Goal: Task Accomplishment & Management: Use online tool/utility

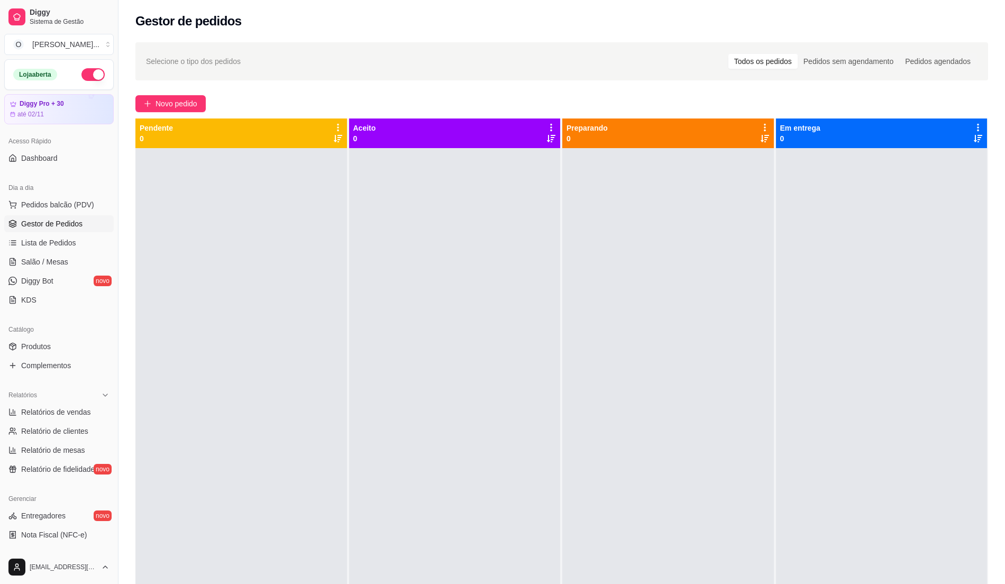
scroll to position [36, 0]
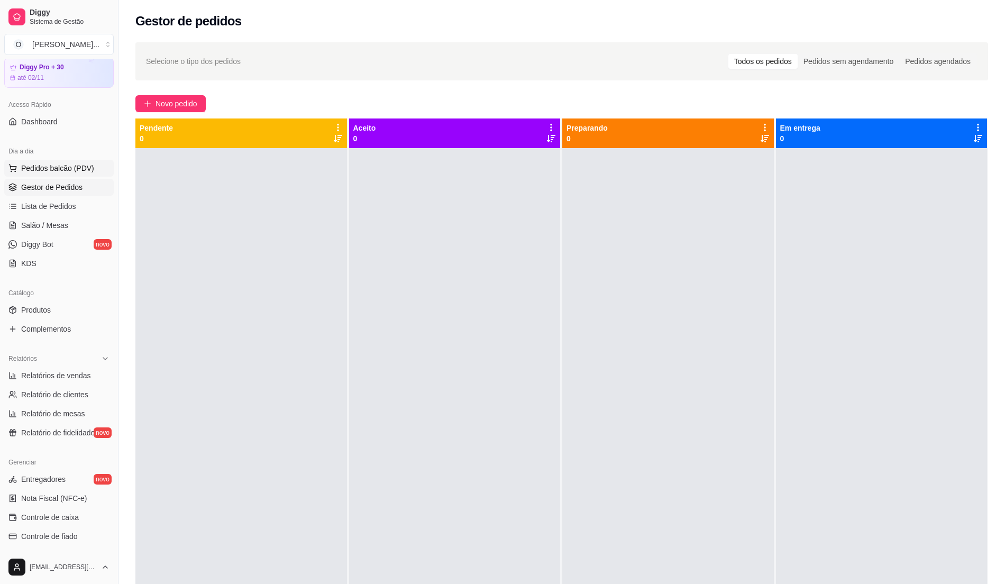
click at [32, 161] on button "Pedidos balcão (PDV)" at bounding box center [58, 168] width 109 height 17
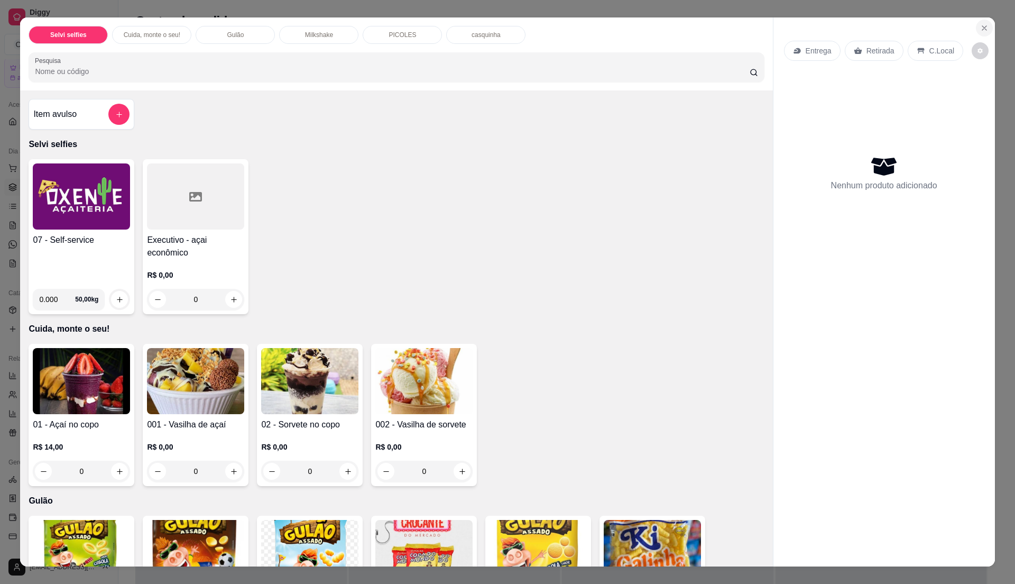
click at [981, 29] on icon "Close" at bounding box center [984, 28] width 8 height 8
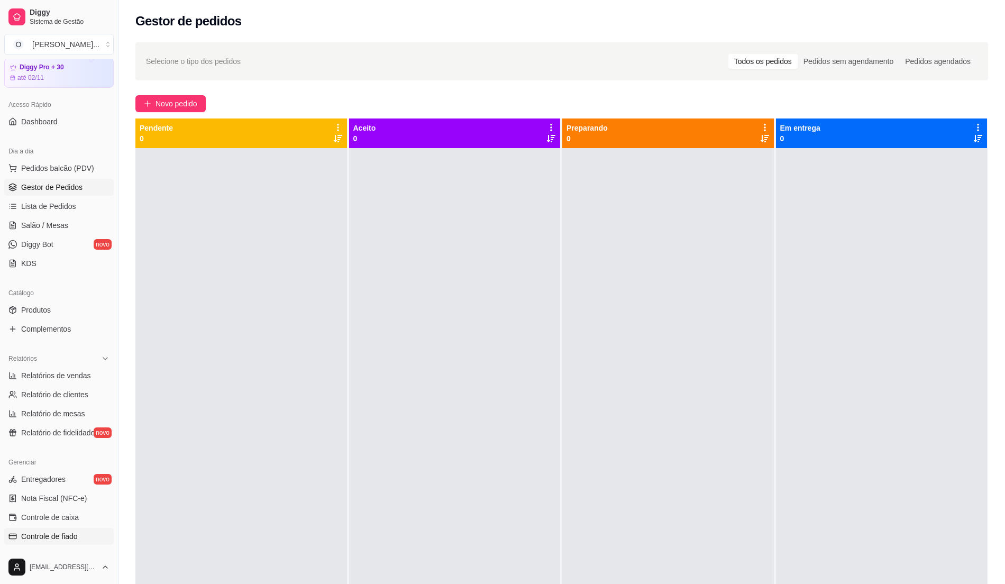
click at [59, 536] on span "Controle de fiado" at bounding box center [49, 536] width 57 height 11
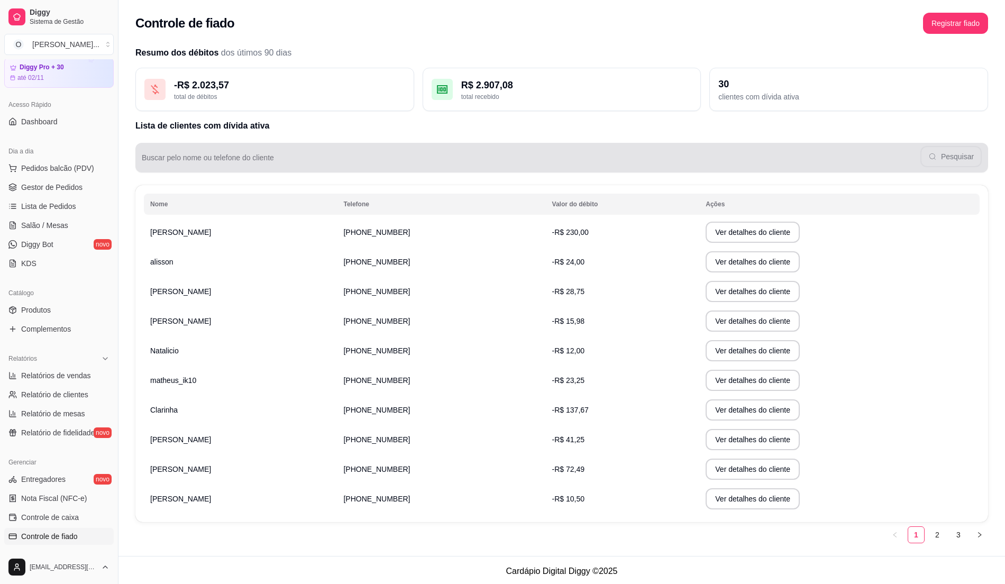
click at [176, 161] on input "Buscar pelo nome ou telefone do cliente" at bounding box center [531, 162] width 778 height 11
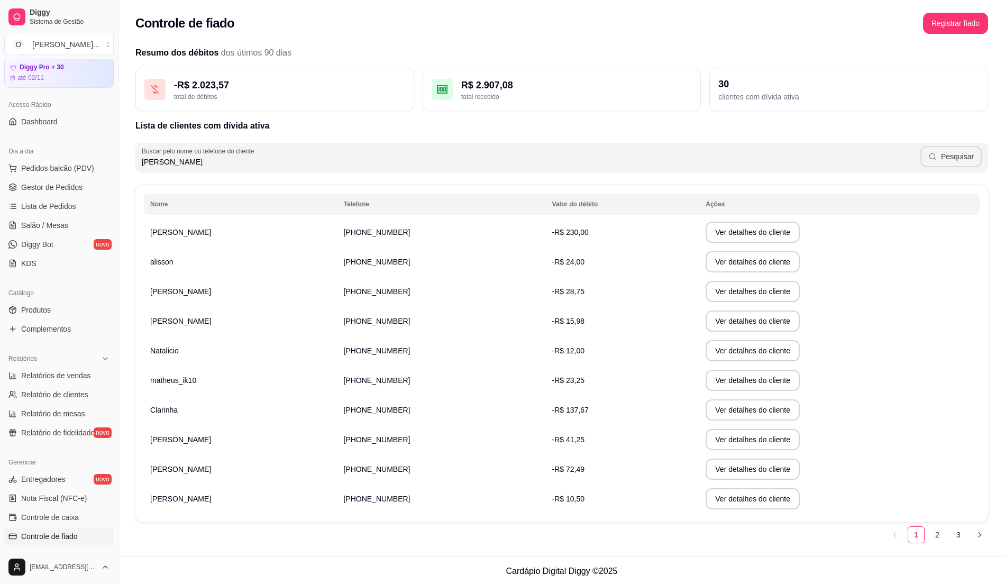
type input "[PERSON_NAME]"
click at [957, 159] on button "Pesquisar" at bounding box center [950, 156] width 61 height 21
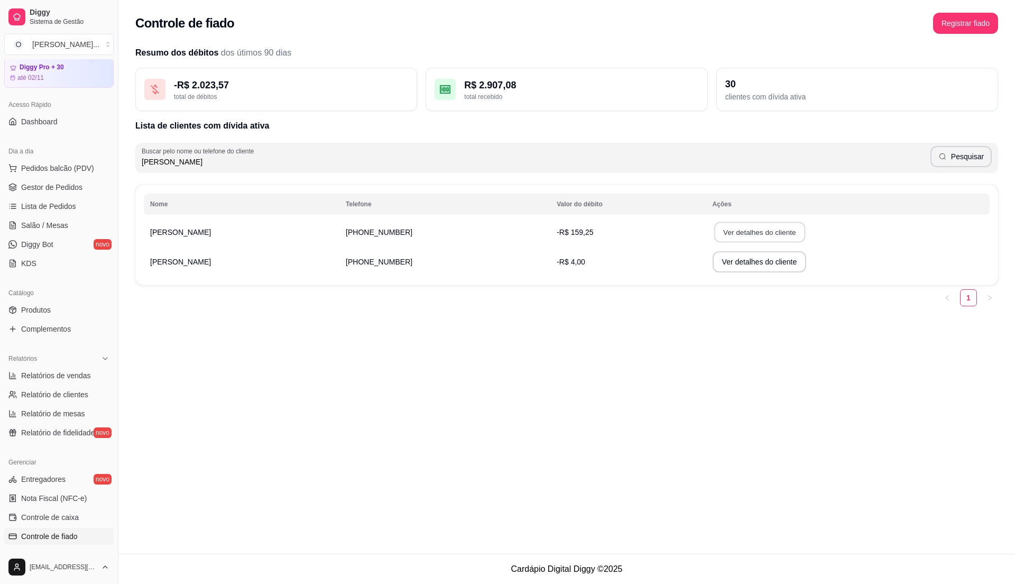
click at [720, 231] on button "Ver detalhes do cliente" at bounding box center [759, 232] width 91 height 21
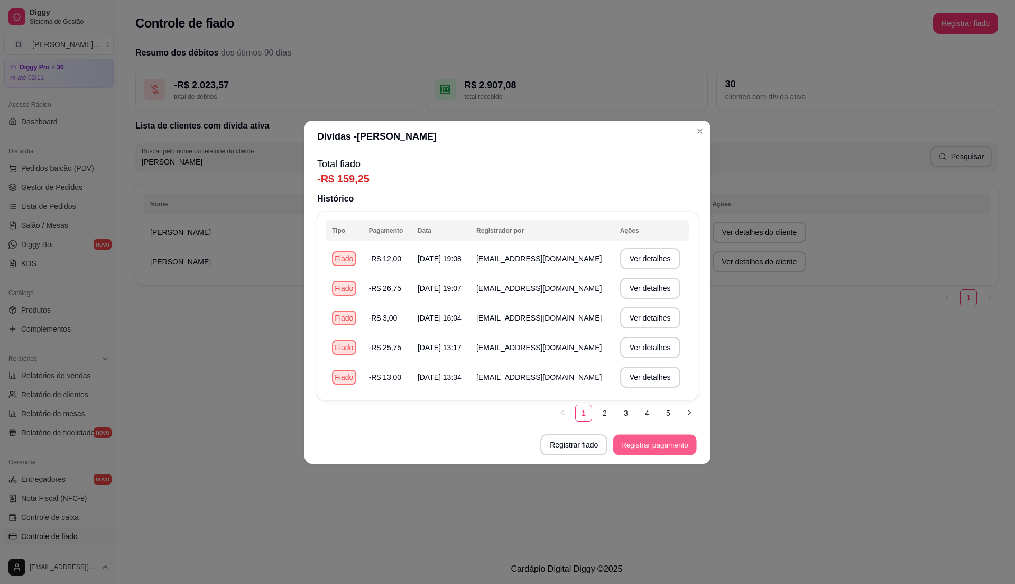
click at [654, 439] on button "Registrar pagamento" at bounding box center [655, 444] width 84 height 21
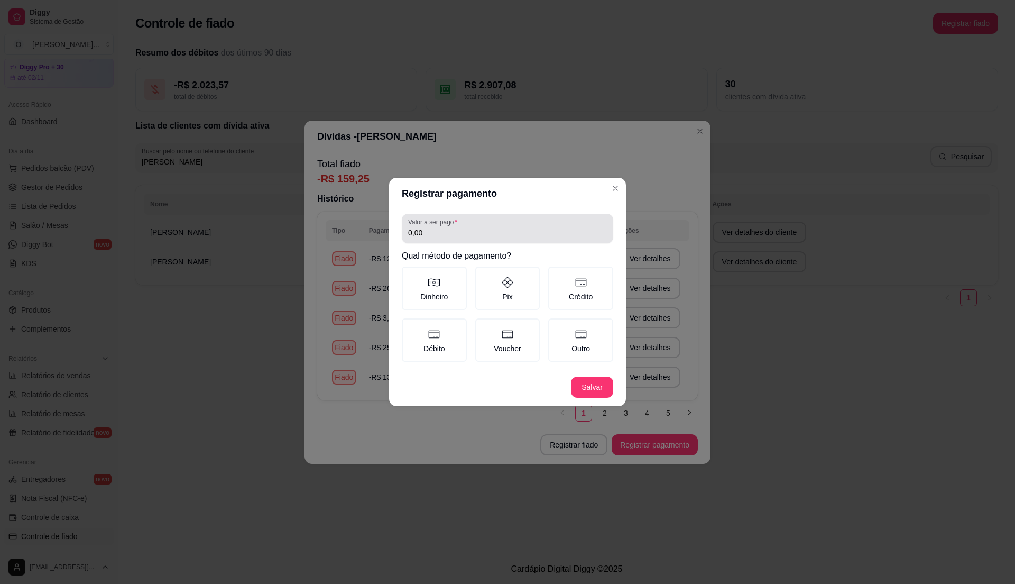
click at [465, 237] on input "0,00" at bounding box center [507, 232] width 199 height 11
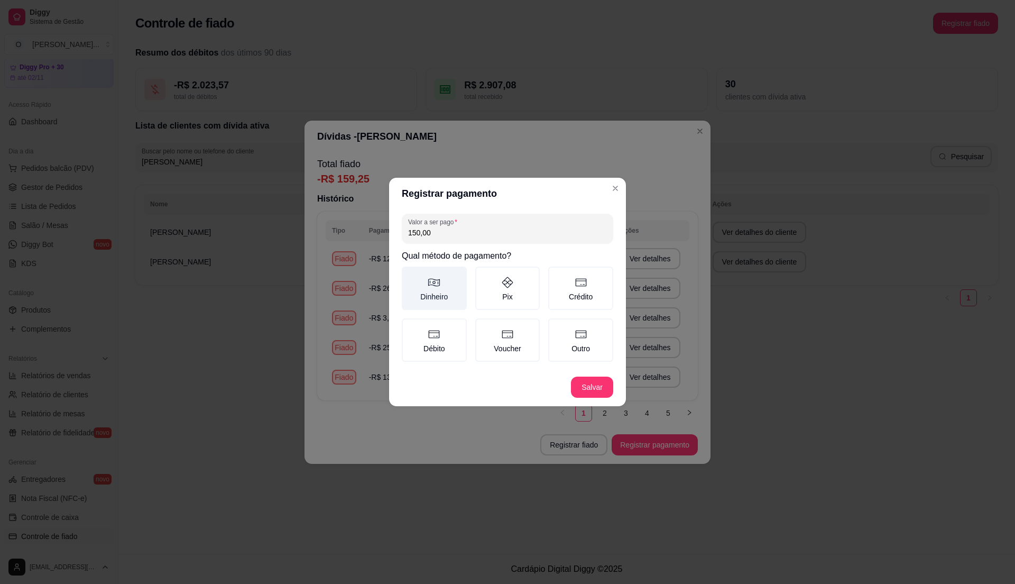
type input "150,00"
click at [451, 289] on label "Dinheiro" at bounding box center [434, 288] width 65 height 43
click at [410, 274] on button "Dinheiro" at bounding box center [405, 270] width 8 height 8
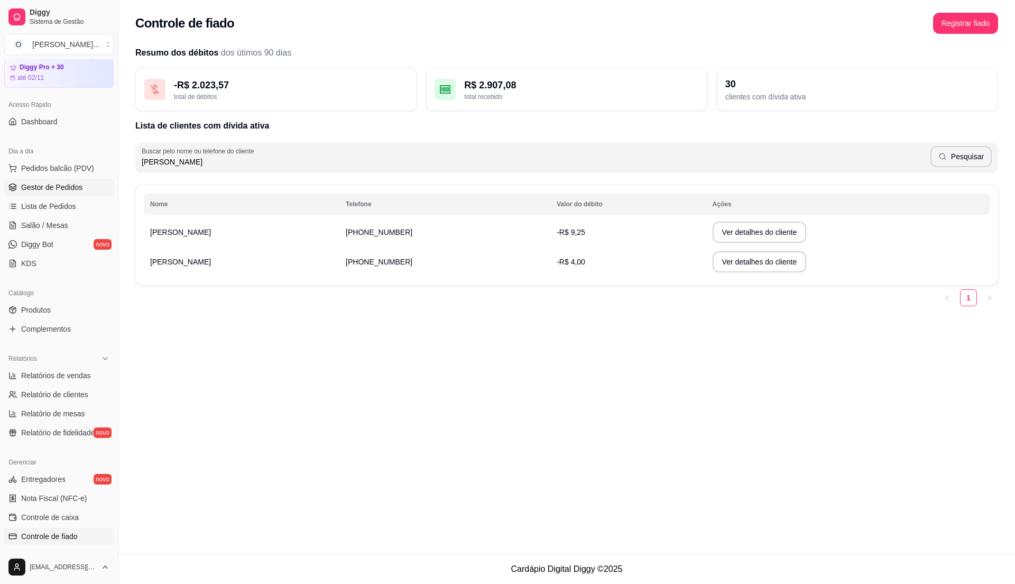
click at [78, 186] on span "Gestor de Pedidos" at bounding box center [51, 187] width 61 height 11
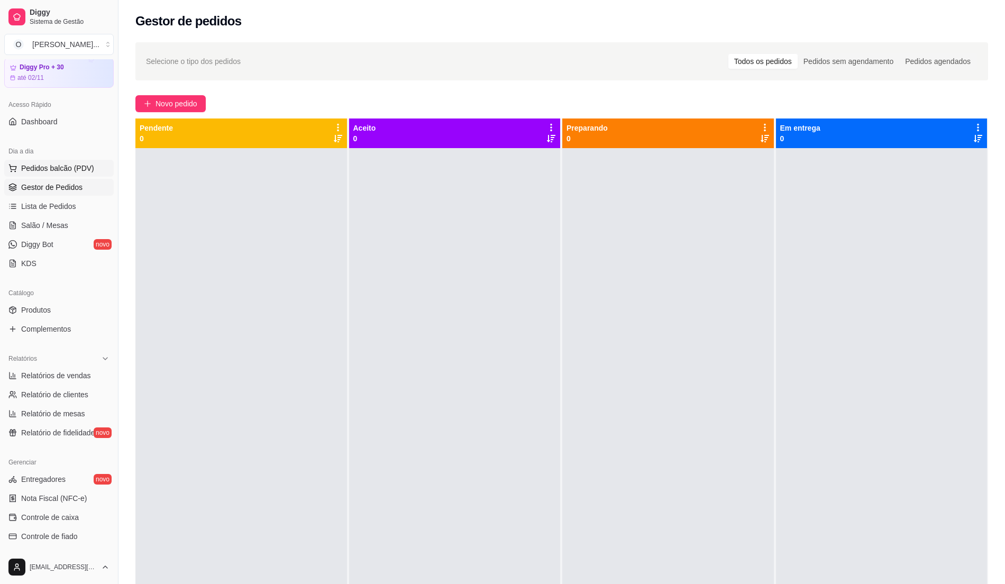
click at [56, 163] on span "Pedidos balcão (PDV)" at bounding box center [57, 168] width 73 height 11
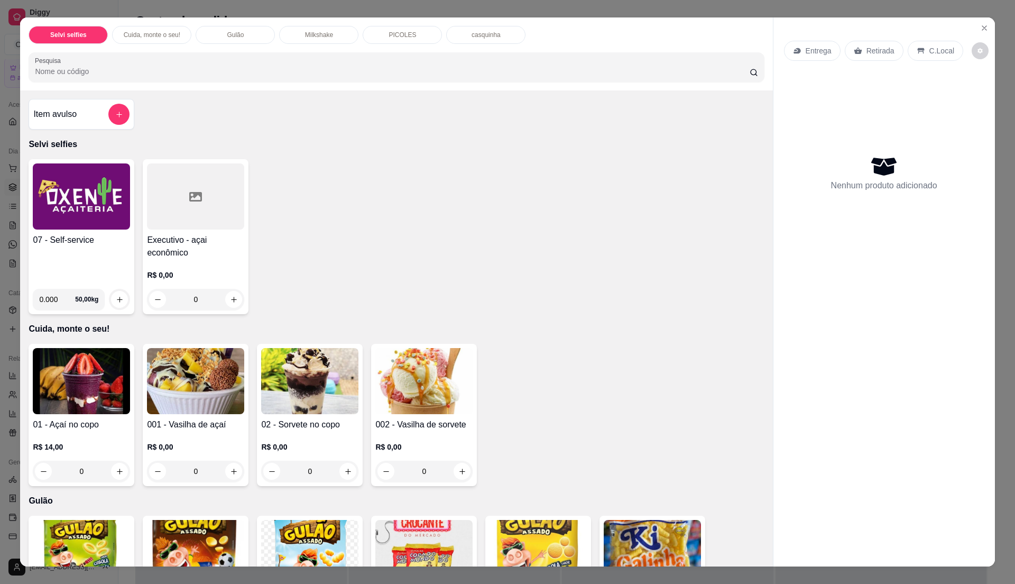
click at [83, 226] on img at bounding box center [81, 196] width 97 height 66
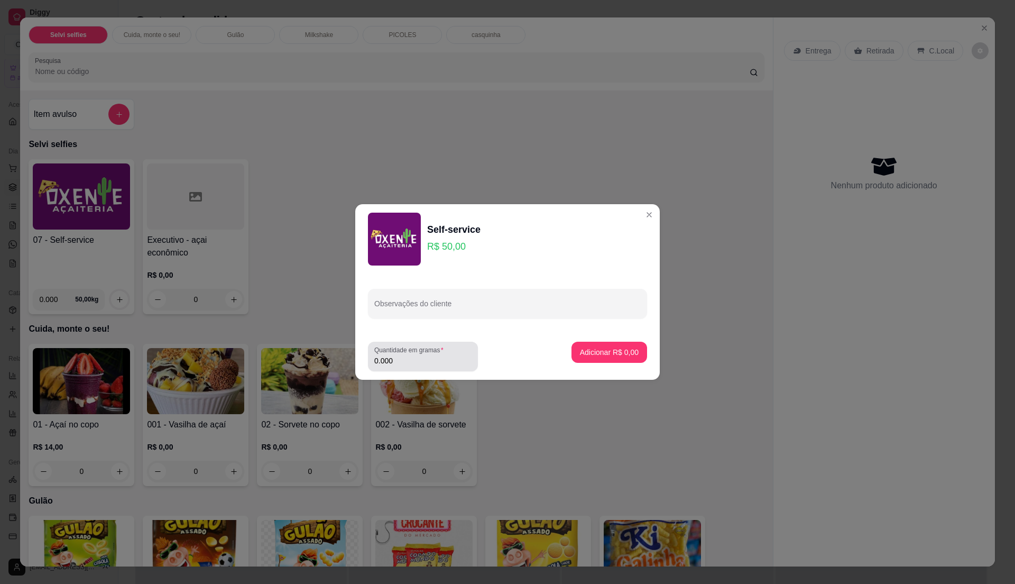
click at [423, 366] on div "Quantidade em gramas 0.000" at bounding box center [423, 357] width 110 height 30
click at [419, 358] on input "0.000" at bounding box center [422, 360] width 97 height 11
click at [418, 356] on input "0" at bounding box center [422, 360] width 97 height 11
type input "0.385"
click at [602, 350] on p "Adicionar R$ 19,25" at bounding box center [607, 352] width 63 height 11
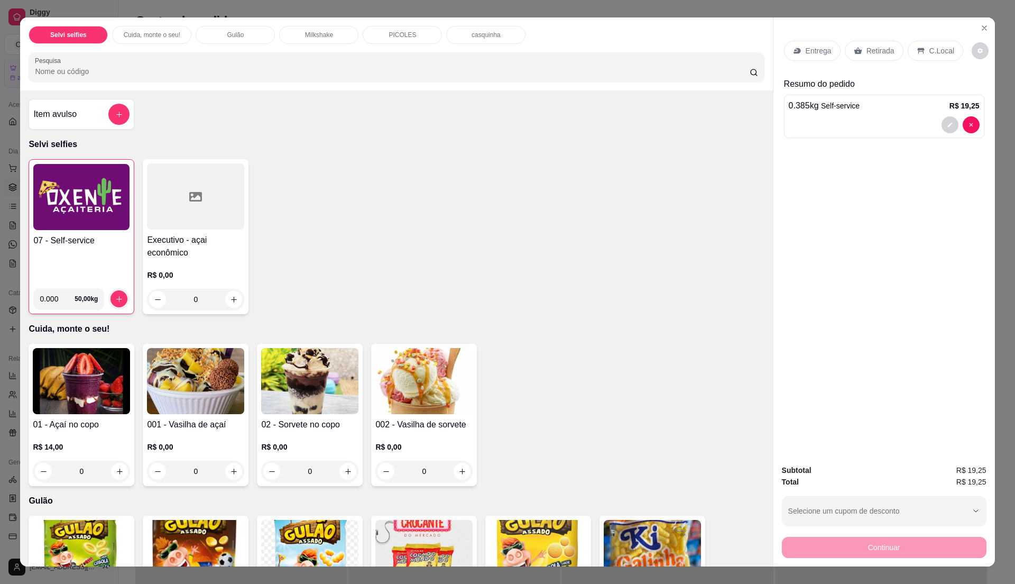
click at [930, 55] on p "C.Local" at bounding box center [942, 50] width 25 height 11
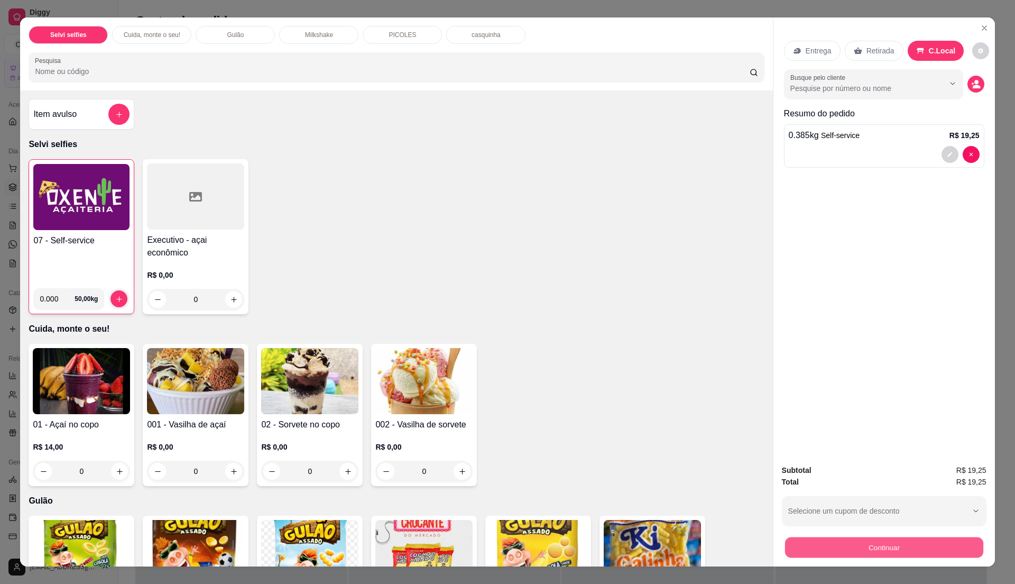
click at [925, 544] on button "Continuar" at bounding box center [884, 547] width 198 height 21
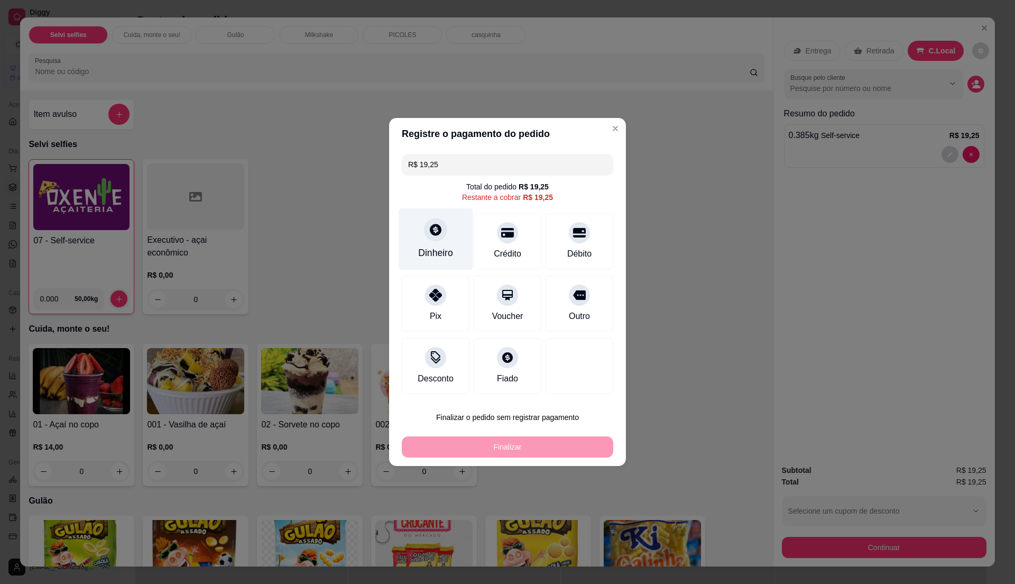
click at [441, 259] on div "Dinheiro" at bounding box center [435, 253] width 35 height 14
click at [432, 284] on input "0,00" at bounding box center [508, 281] width 212 height 21
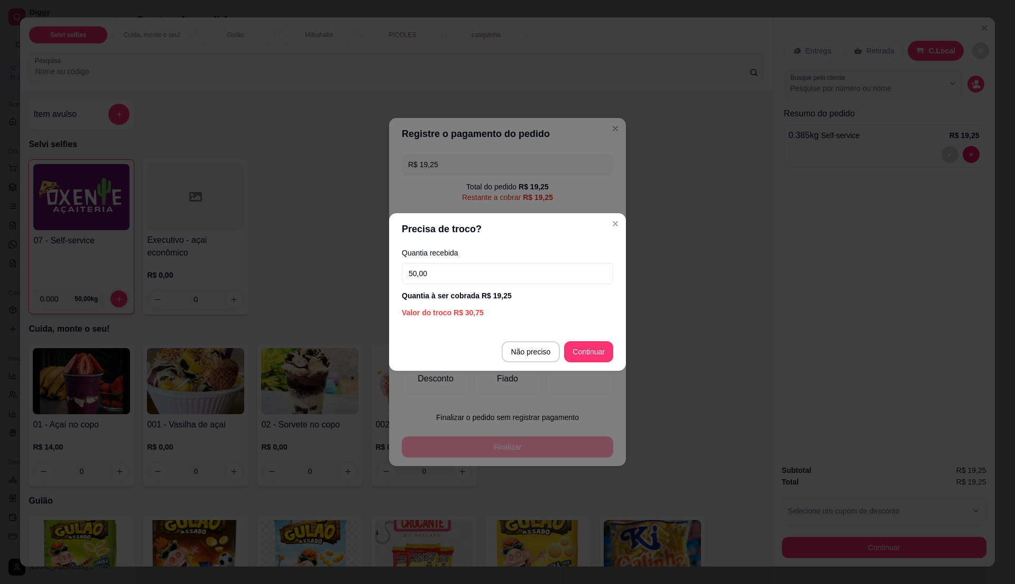
type input "50,00"
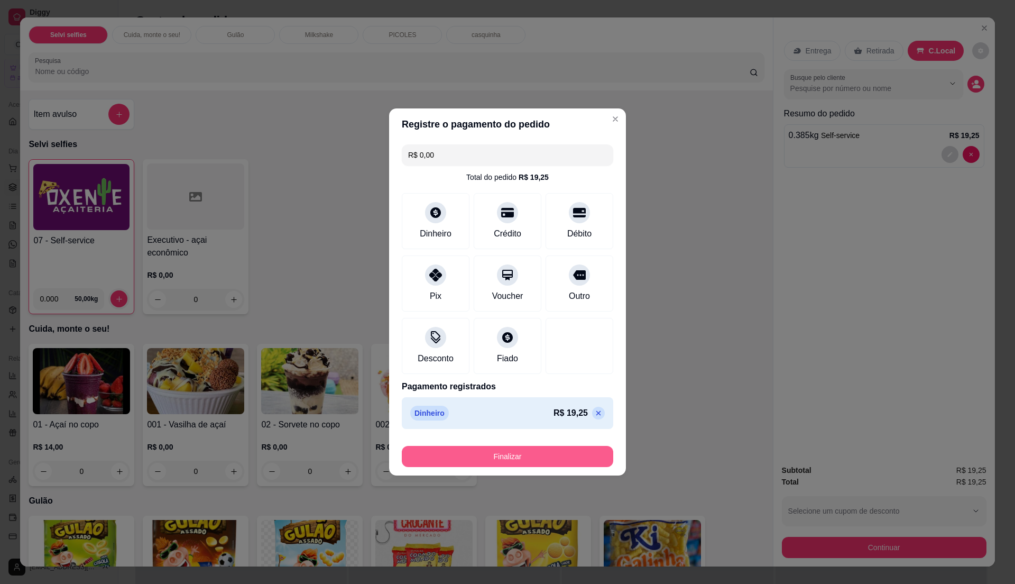
click at [544, 459] on button "Finalizar" at bounding box center [508, 456] width 212 height 21
type input "-R$ 19,25"
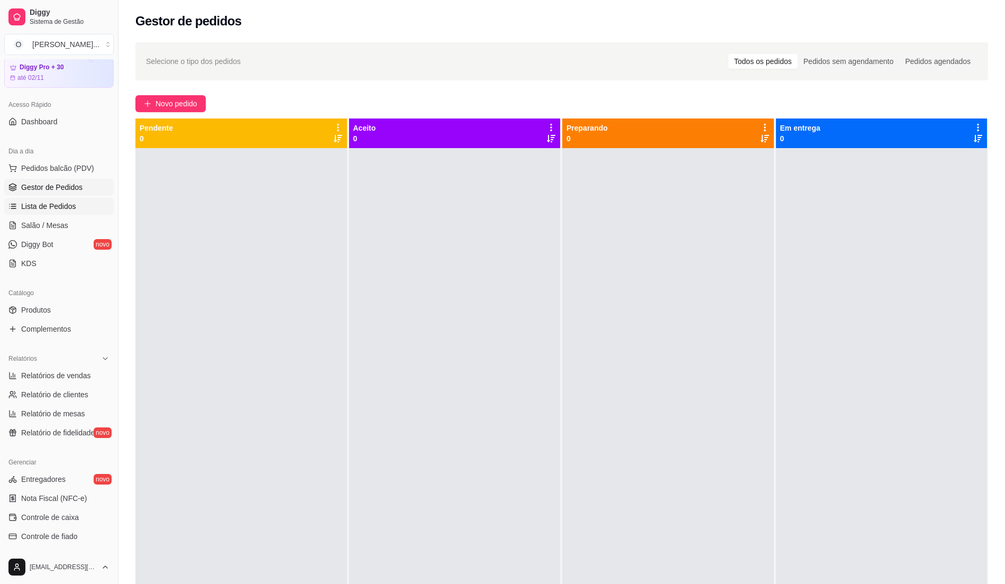
click at [53, 212] on link "Lista de Pedidos" at bounding box center [58, 206] width 109 height 17
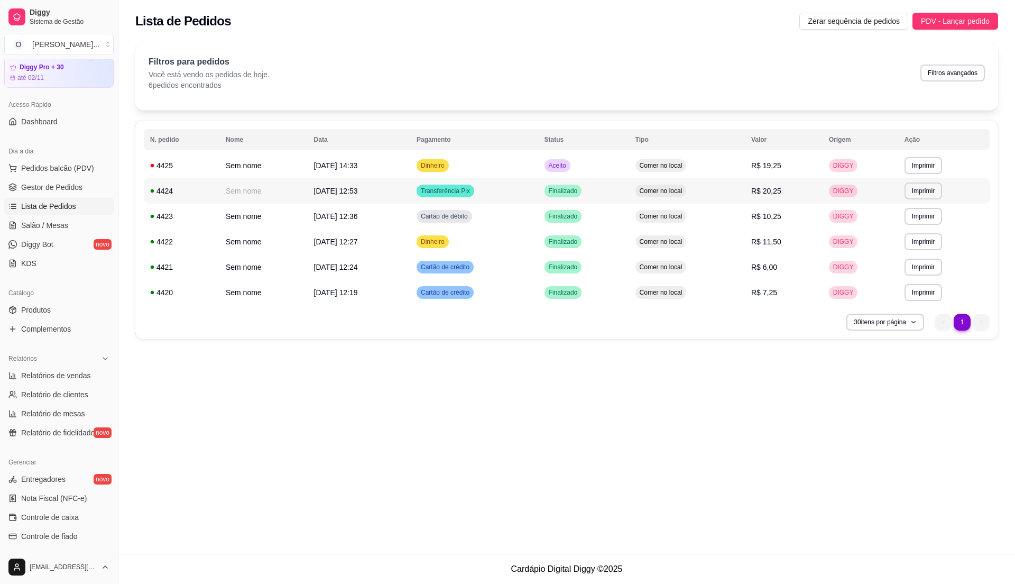
click at [667, 179] on td "Comer no local" at bounding box center [687, 190] width 116 height 25
click at [771, 166] on span "R$ 19,25" at bounding box center [766, 165] width 30 height 8
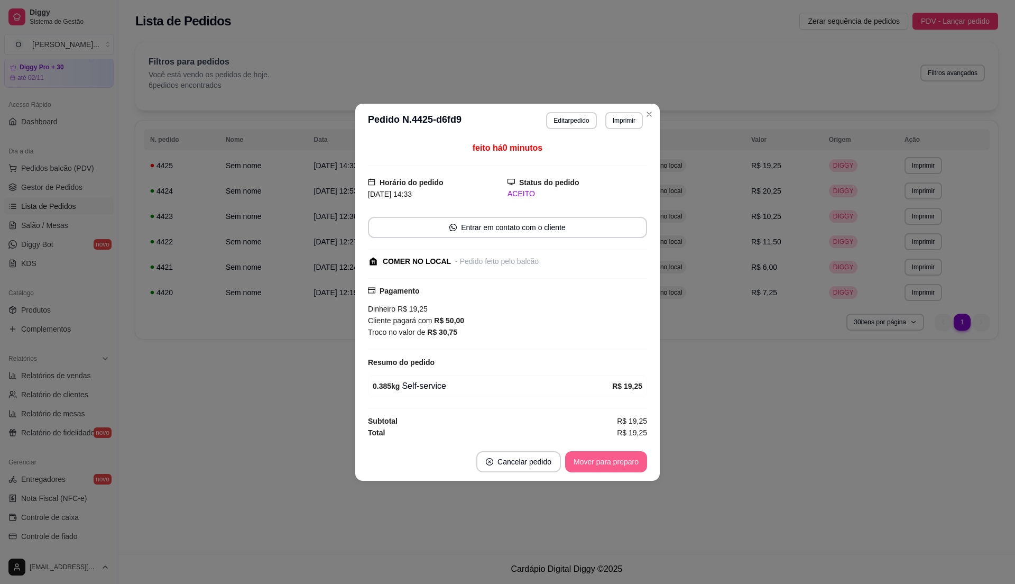
click at [618, 460] on button "Mover para preparo" at bounding box center [606, 461] width 82 height 21
click at [618, 459] on button "Mover para retirada disponível" at bounding box center [588, 461] width 117 height 21
click at [617, 458] on button "Mover para finalizado" at bounding box center [603, 461] width 88 height 21
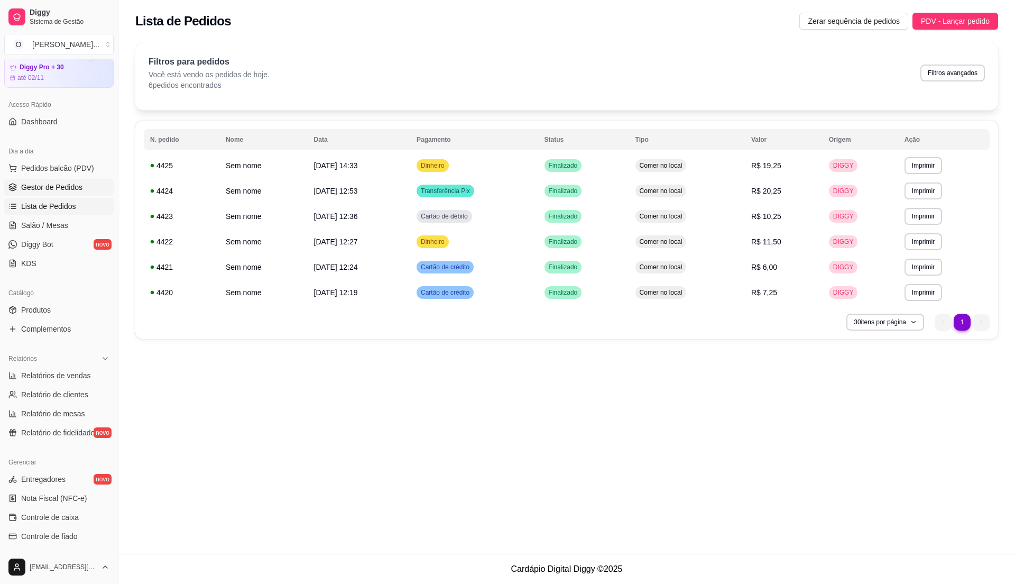
click at [60, 189] on span "Gestor de Pedidos" at bounding box center [51, 187] width 61 height 11
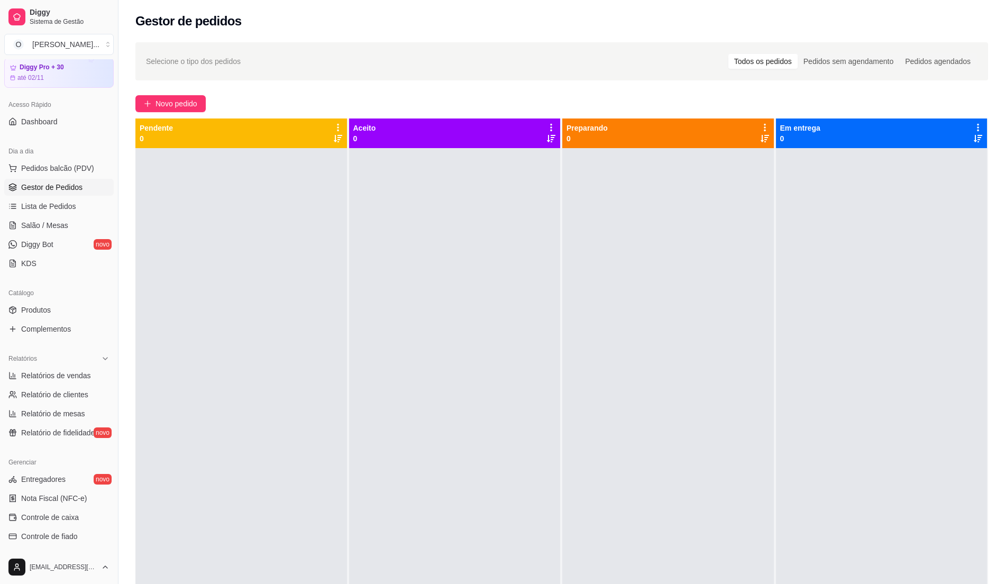
click at [562, 261] on div at bounding box center [668, 440] width 212 height 584
click at [513, 221] on div at bounding box center [455, 440] width 212 height 584
click at [52, 166] on span "Pedidos balcão (PDV)" at bounding box center [57, 168] width 73 height 11
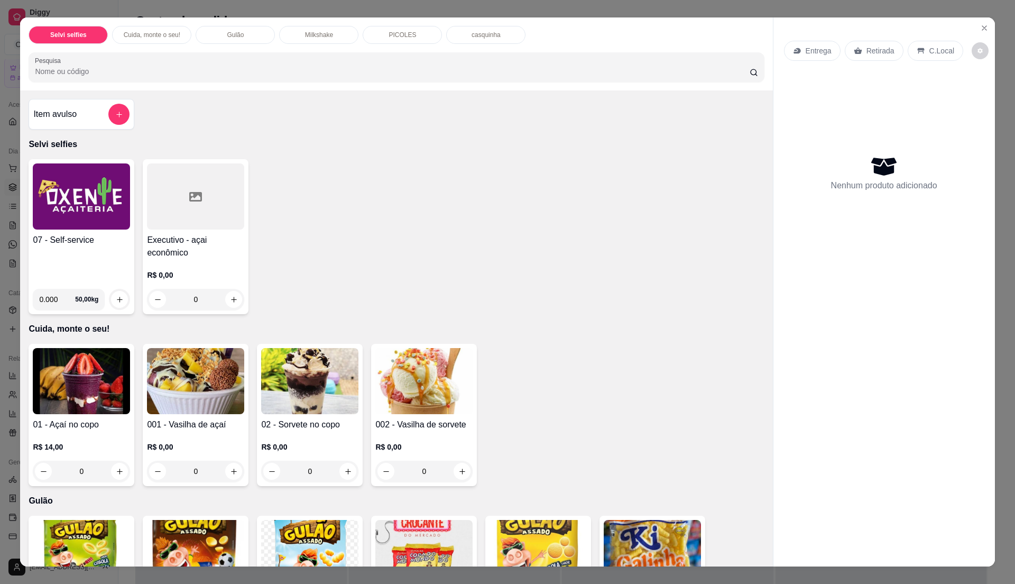
click at [66, 235] on h4 "07 - Self-service" at bounding box center [81, 240] width 97 height 13
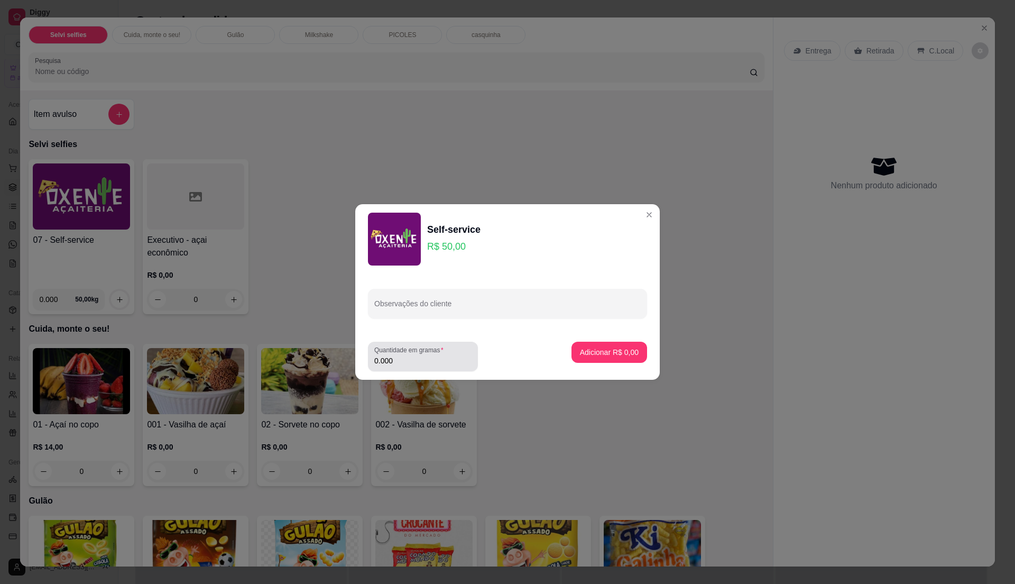
drag, startPoint x: 432, startPoint y: 350, endPoint x: 436, endPoint y: 360, distance: 10.4
click at [432, 350] on label "Quantidade em gramas" at bounding box center [410, 349] width 73 height 9
click at [432, 355] on input "0.000" at bounding box center [422, 360] width 97 height 11
type input "0.195"
click at [610, 352] on p "Adicionar R$ 9,75" at bounding box center [609, 352] width 57 height 10
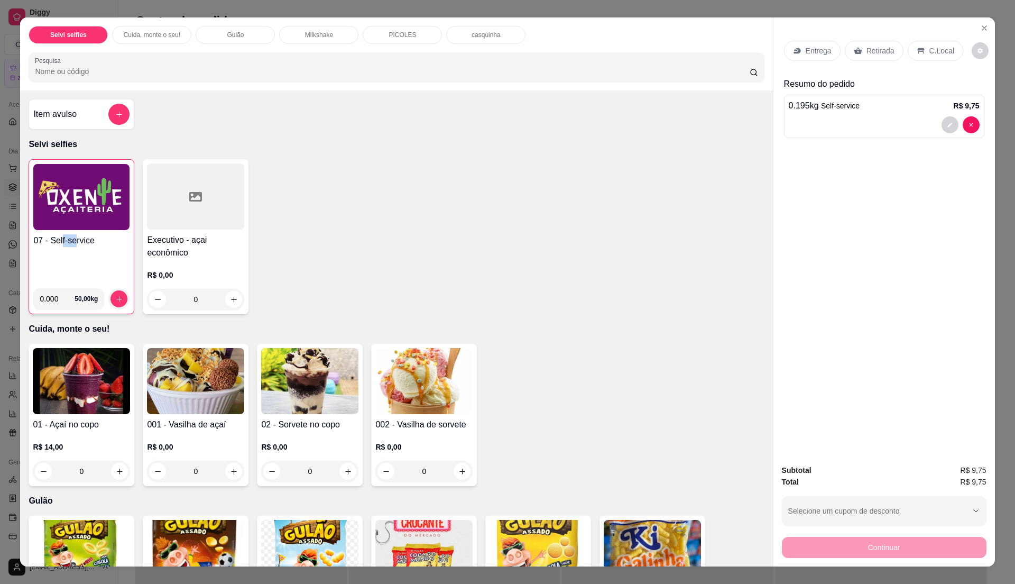
drag, startPoint x: 56, startPoint y: 233, endPoint x: 71, endPoint y: 235, distance: 15.4
click at [71, 235] on div "07 - Self-service 0.000 50,00 kg" at bounding box center [82, 236] width 106 height 155
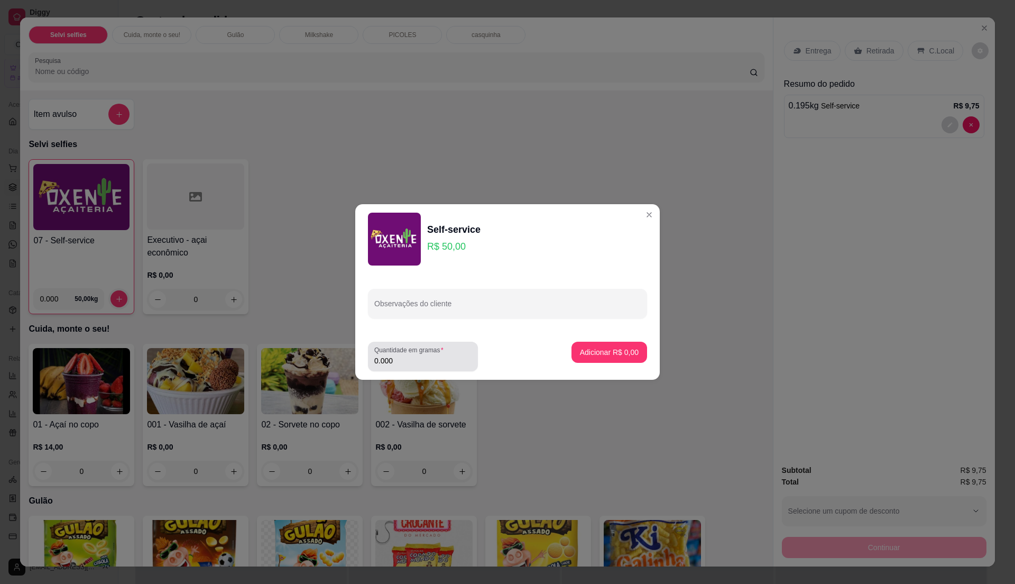
click at [410, 352] on label "Quantidade em gramas" at bounding box center [410, 349] width 73 height 9
click at [410, 355] on input "0.000" at bounding box center [422, 360] width 97 height 11
type input "0.2"
click at [630, 350] on button "Adicionar R$ 10,00" at bounding box center [607, 352] width 80 height 21
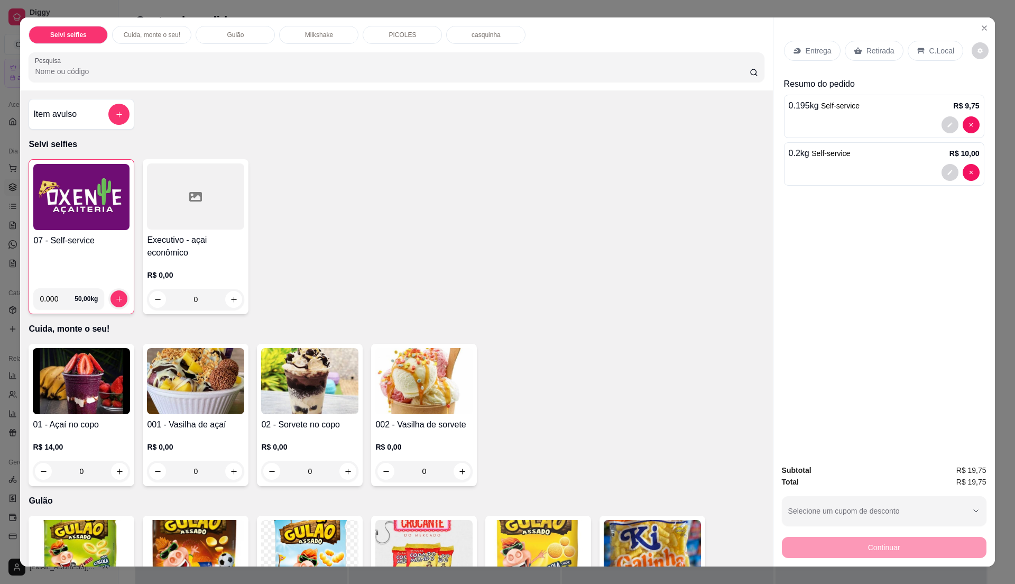
click at [917, 41] on div "C.Local" at bounding box center [936, 51] width 56 height 20
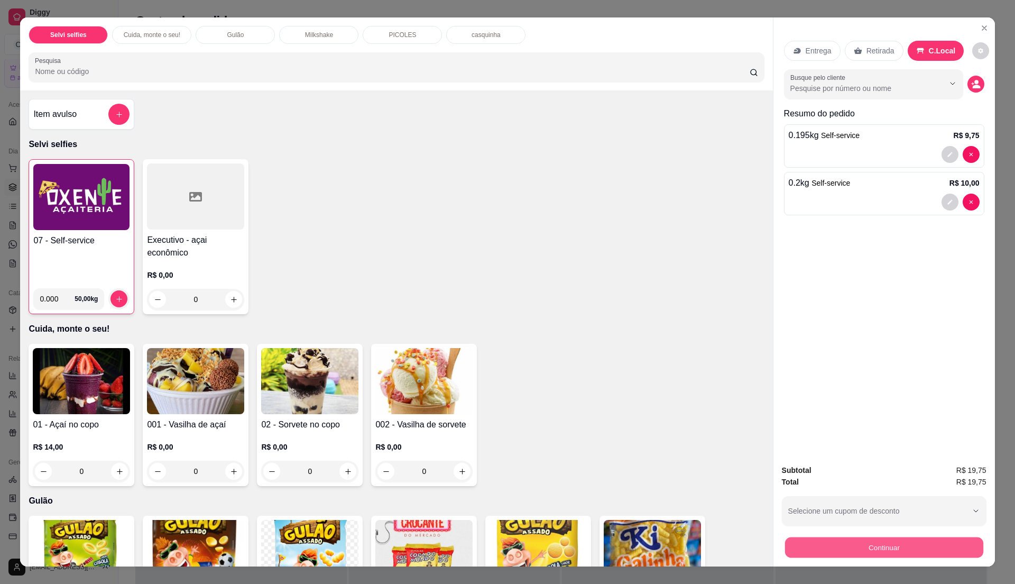
click at [851, 546] on button "Continuar" at bounding box center [884, 547] width 198 height 21
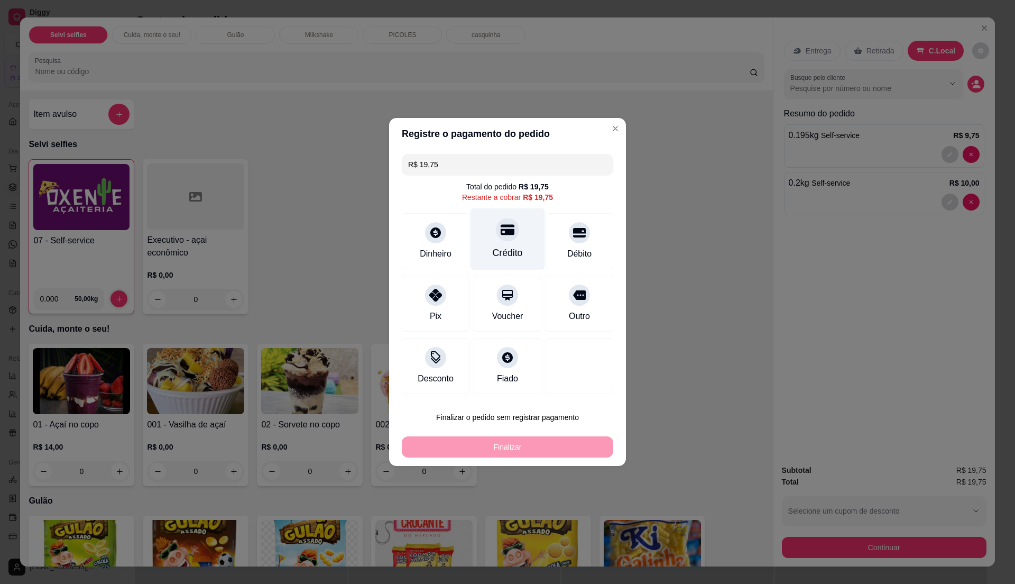
click at [511, 254] on div "Crédito" at bounding box center [508, 253] width 30 height 14
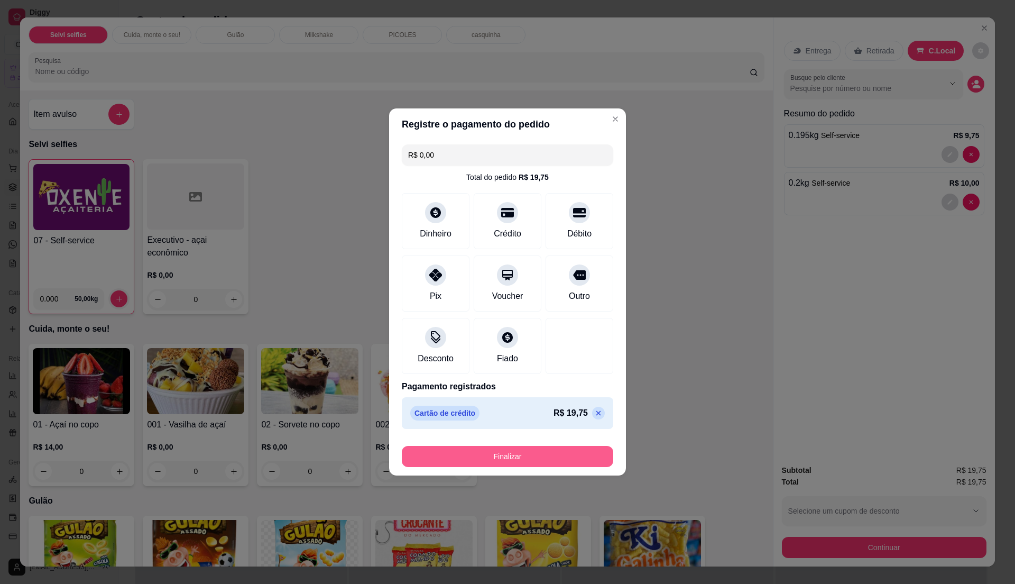
click at [536, 454] on button "Finalizar" at bounding box center [508, 456] width 212 height 21
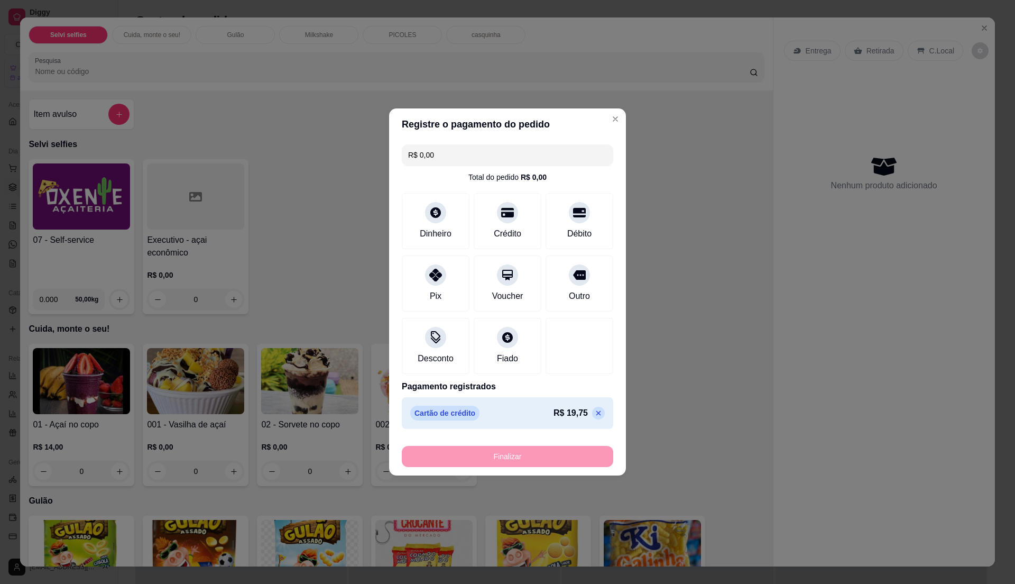
type input "-R$ 19,75"
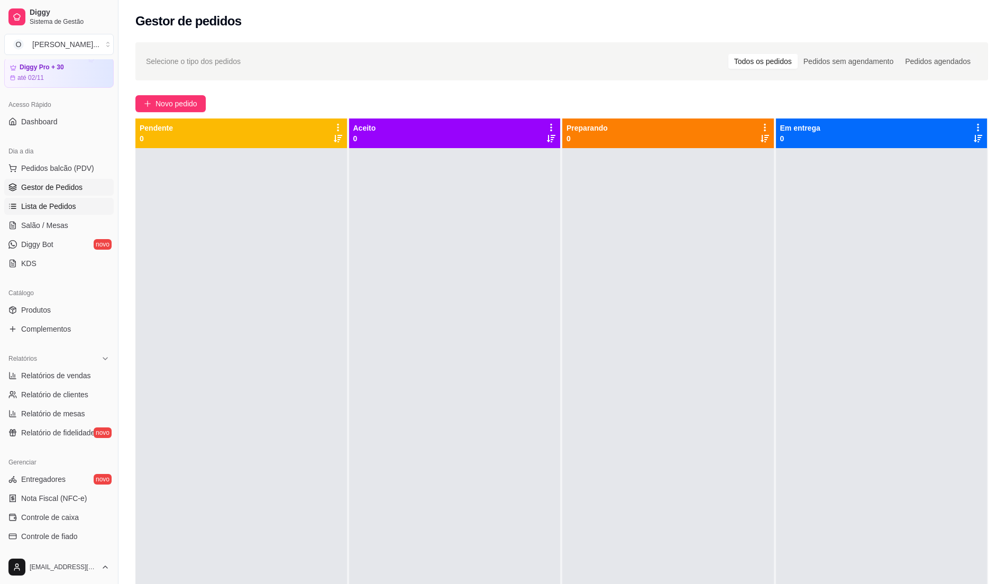
click at [50, 201] on span "Lista de Pedidos" at bounding box center [48, 206] width 55 height 11
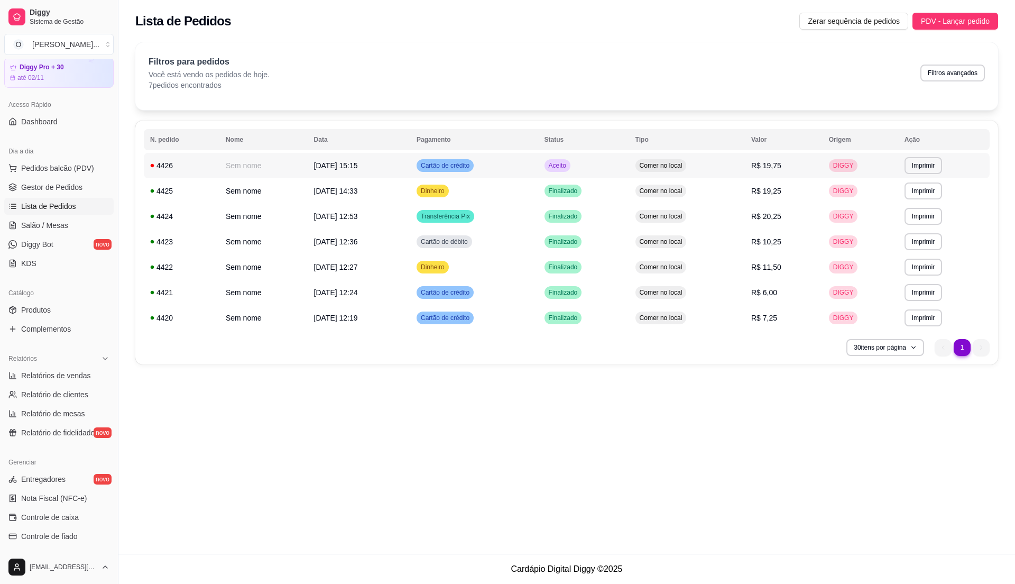
click at [538, 159] on td "Cartão de crédito" at bounding box center [474, 165] width 128 height 25
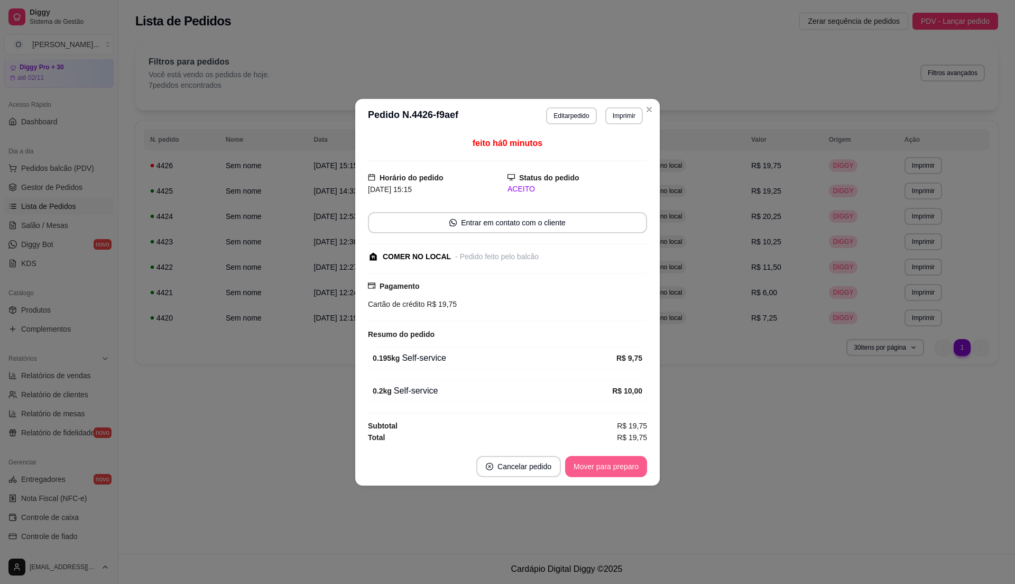
click at [585, 475] on button "Mover para preparo" at bounding box center [606, 466] width 82 height 21
click at [585, 474] on button "Mover para retirada disponível" at bounding box center [588, 466] width 113 height 21
click at [585, 474] on button "Mover para finalizado" at bounding box center [603, 466] width 85 height 21
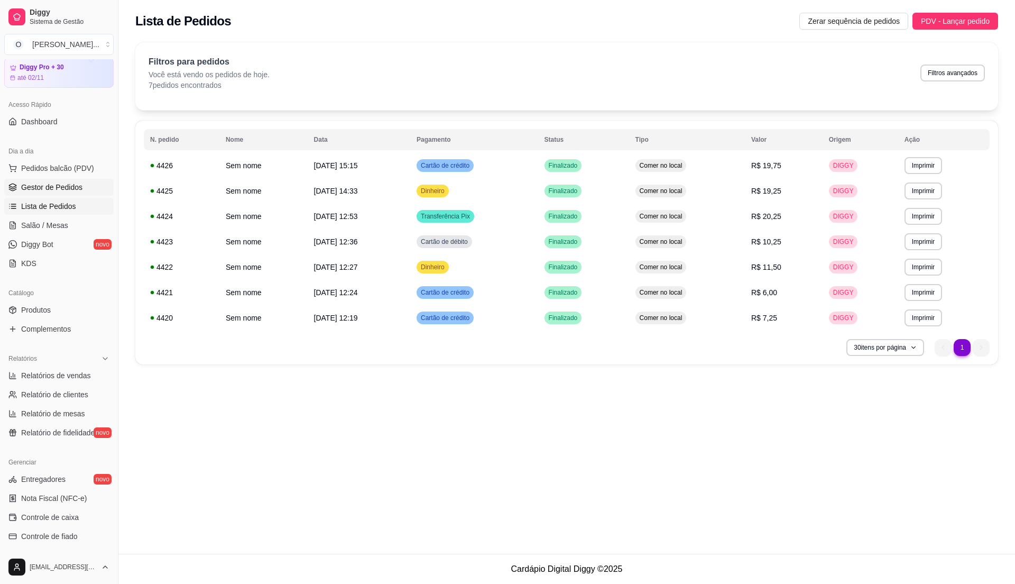
click at [57, 190] on span "Gestor de Pedidos" at bounding box center [51, 187] width 61 height 11
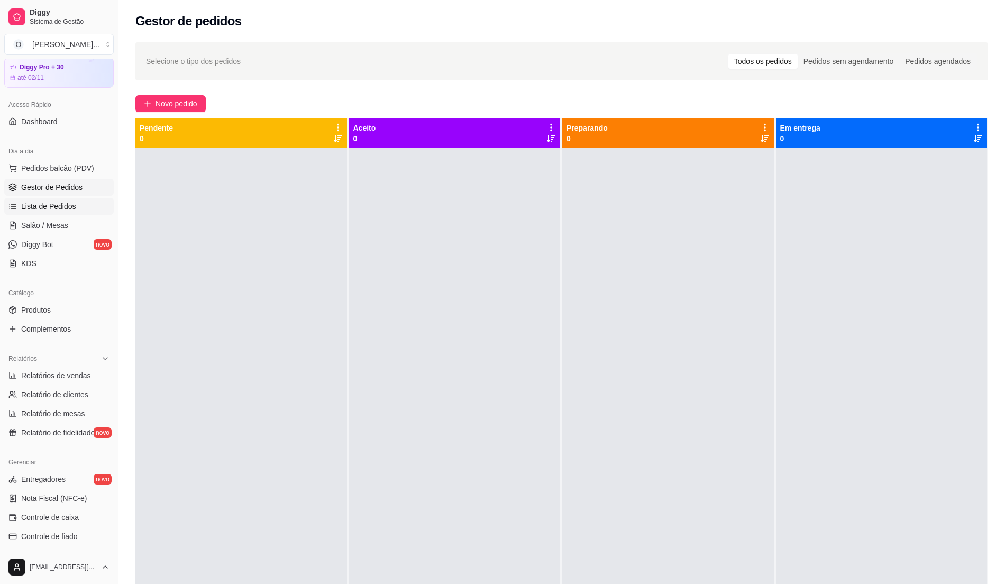
click at [33, 210] on span "Lista de Pedidos" at bounding box center [48, 206] width 55 height 11
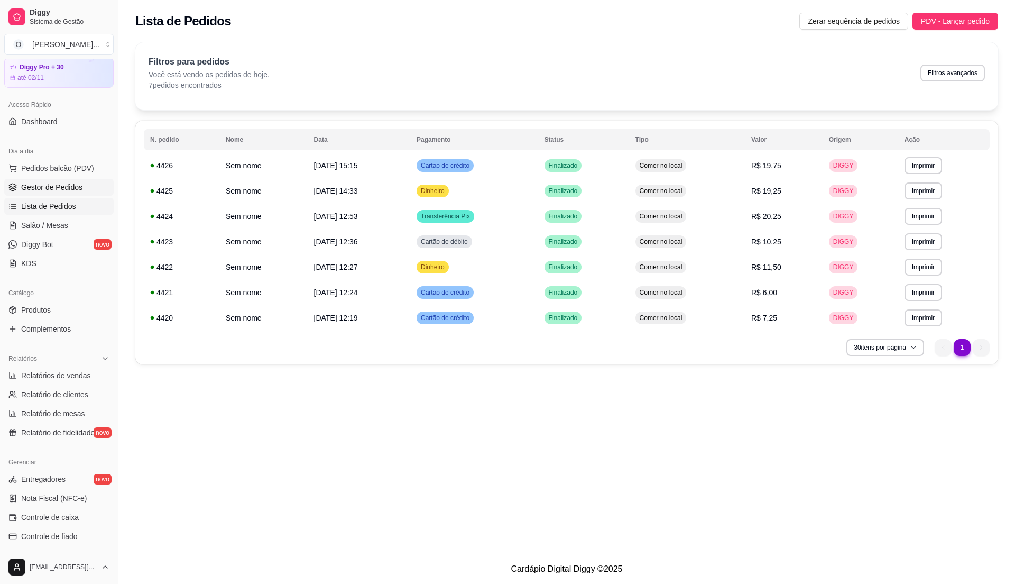
click at [44, 186] on span "Gestor de Pedidos" at bounding box center [51, 187] width 61 height 11
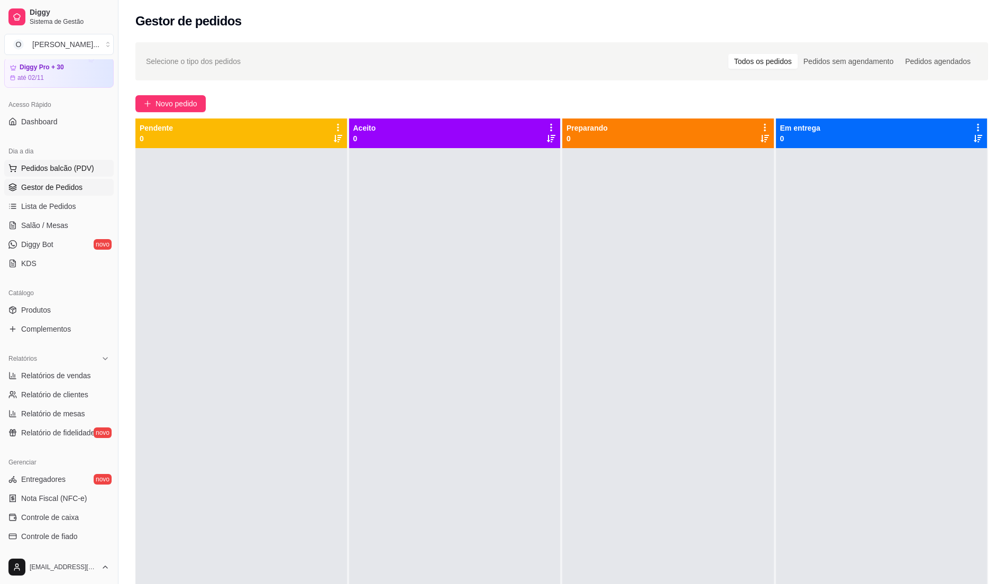
click at [56, 163] on span "Pedidos balcão (PDV)" at bounding box center [57, 168] width 73 height 11
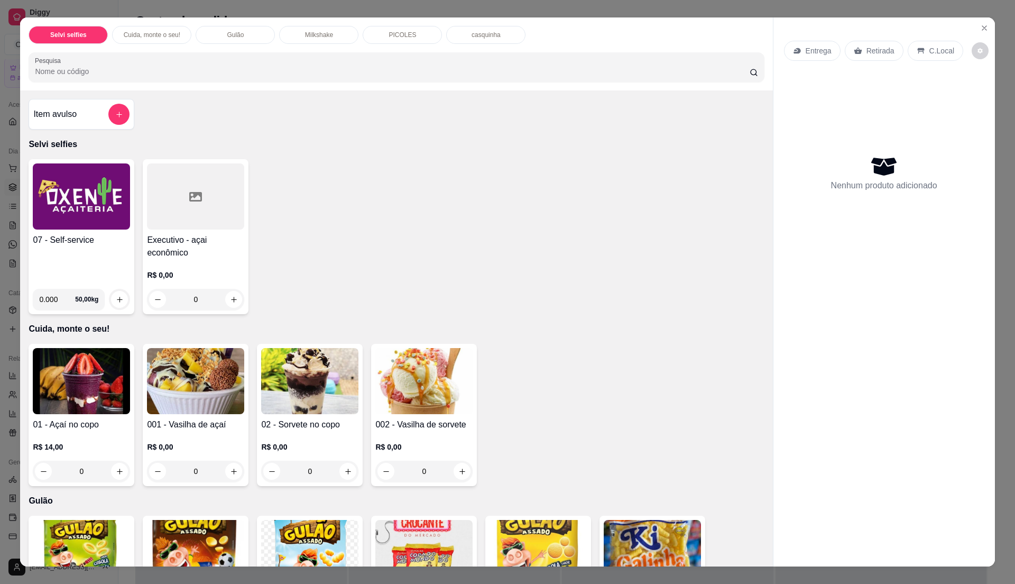
click at [104, 260] on div "07 - Self-service" at bounding box center [81, 257] width 97 height 47
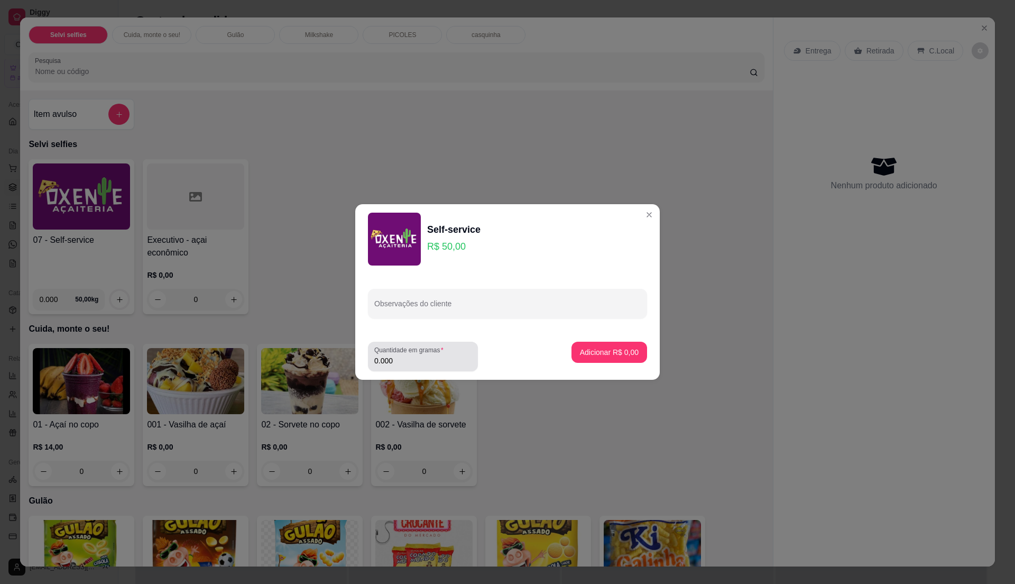
click at [398, 352] on label "Quantidade em gramas" at bounding box center [410, 349] width 73 height 9
click at [398, 355] on input "0.000" at bounding box center [422, 360] width 97 height 11
type input "0.16"
click at [607, 355] on p "Adicionar R$ 8,00" at bounding box center [609, 352] width 57 height 10
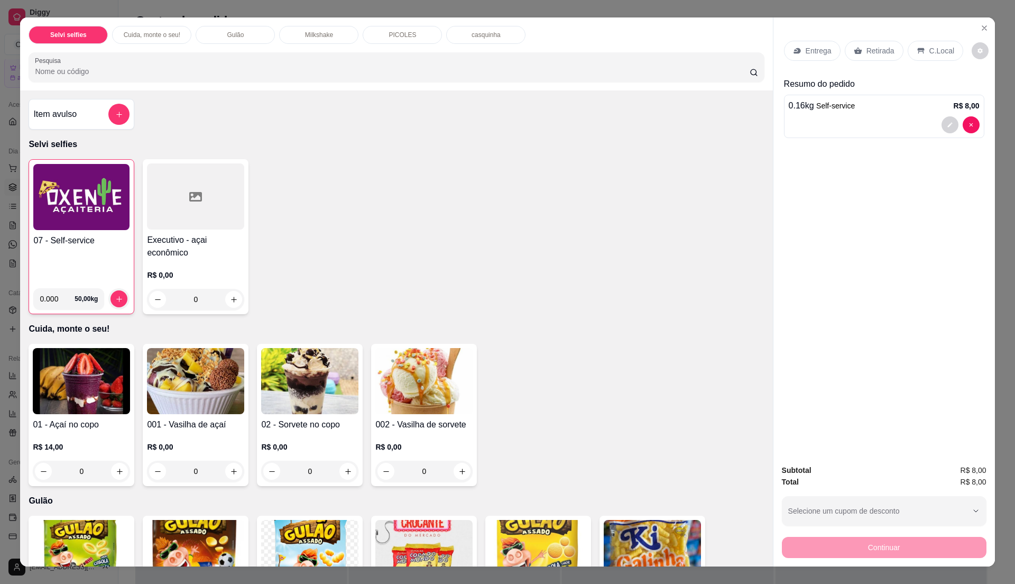
click at [930, 50] on p "C.Local" at bounding box center [942, 50] width 25 height 11
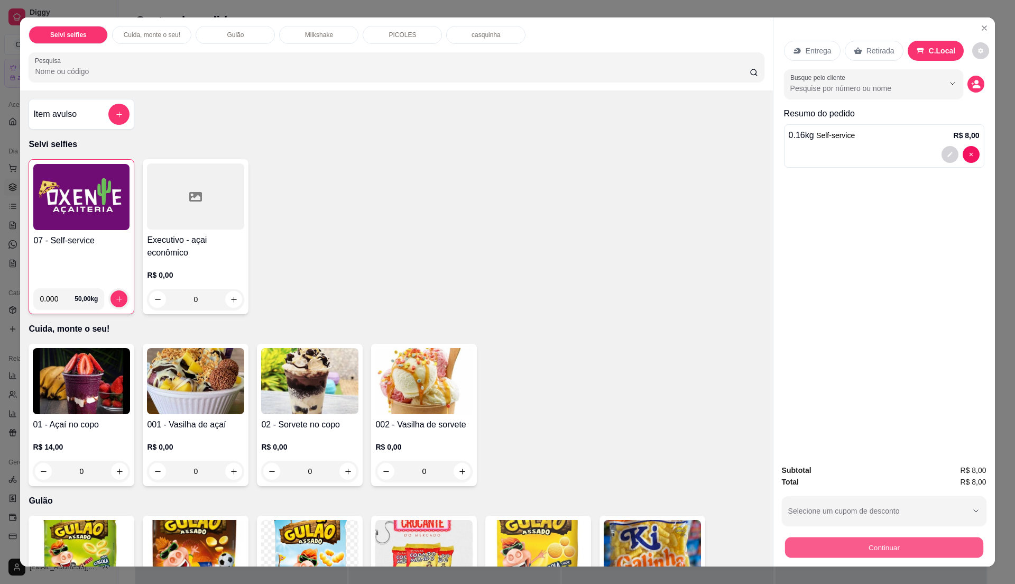
click at [832, 543] on button "Continuar" at bounding box center [884, 547] width 198 height 21
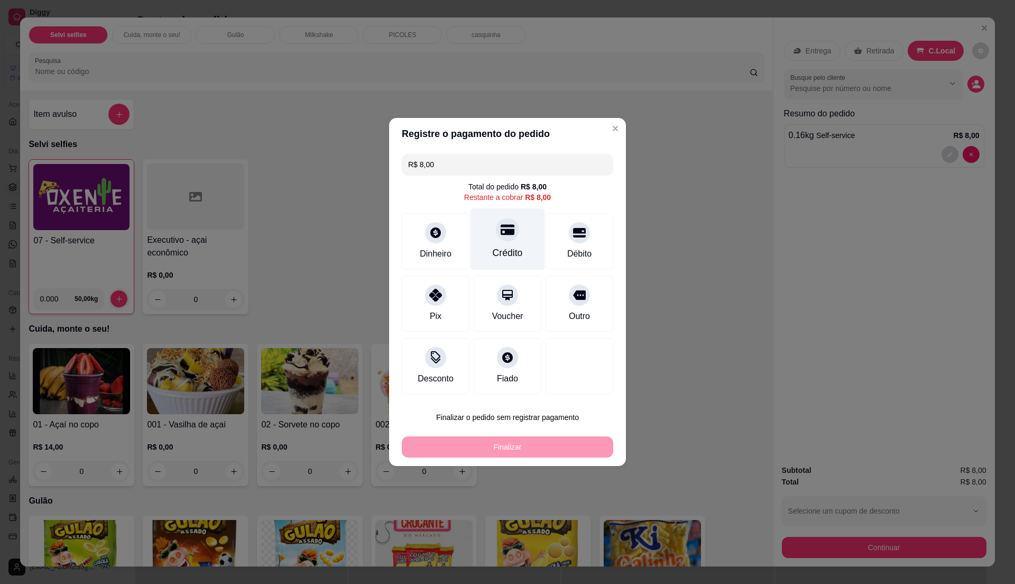
click at [502, 254] on div "Crédito" at bounding box center [508, 253] width 30 height 14
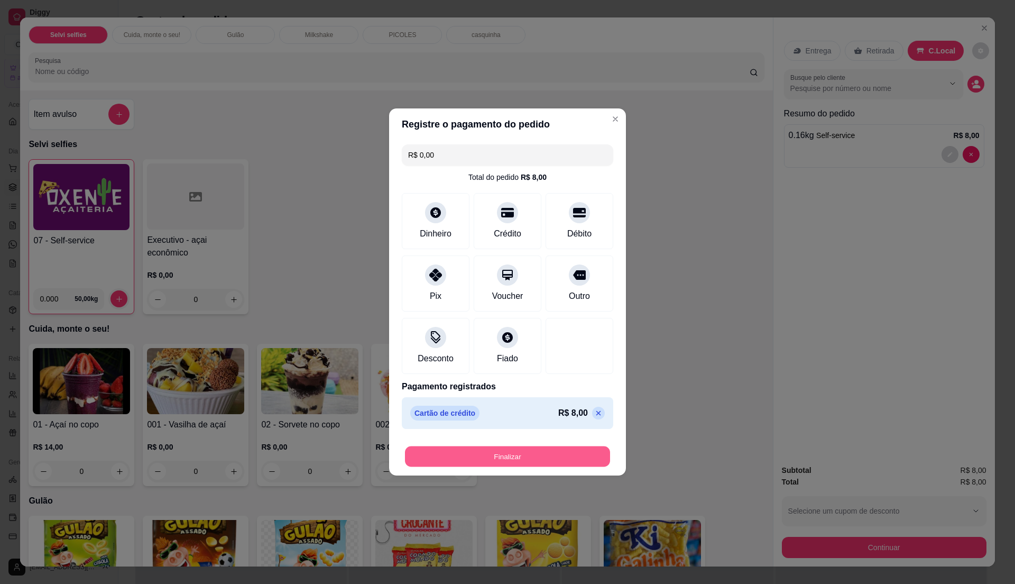
click at [502, 451] on button "Finalizar" at bounding box center [507, 456] width 205 height 21
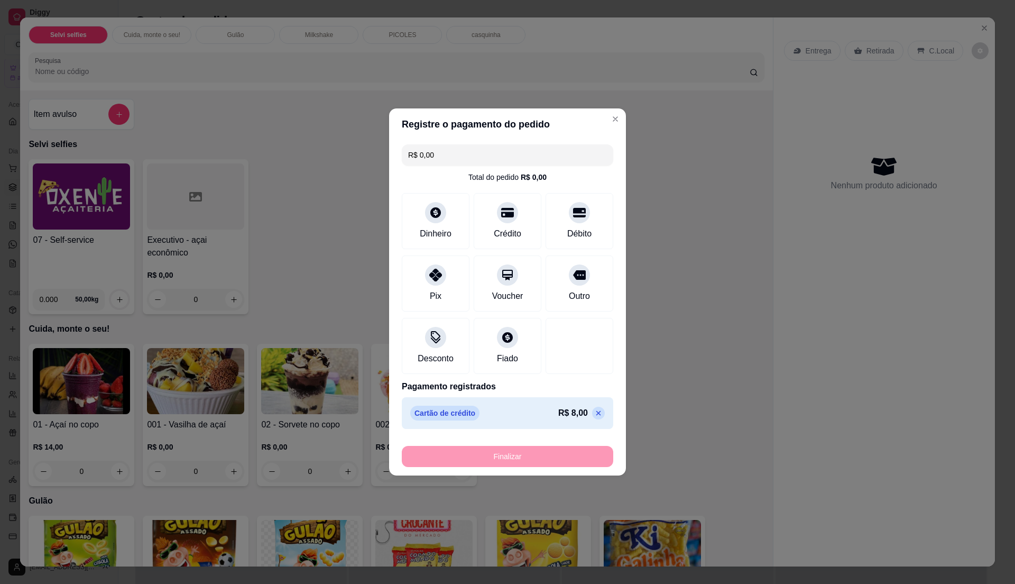
type input "-R$ 8,00"
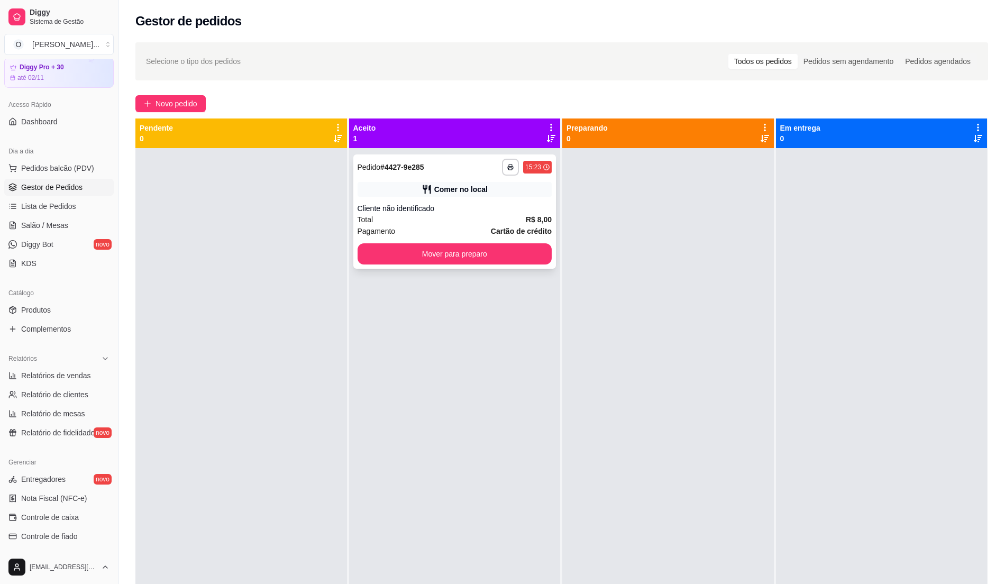
click at [468, 170] on div "**********" at bounding box center [454, 167] width 195 height 17
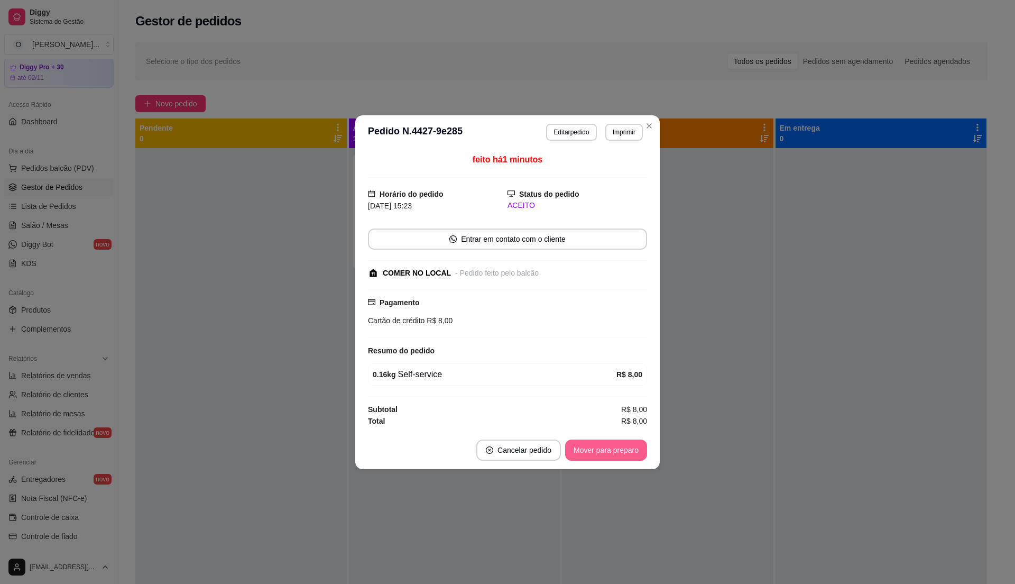
click at [579, 446] on button "Mover para preparo" at bounding box center [606, 449] width 82 height 21
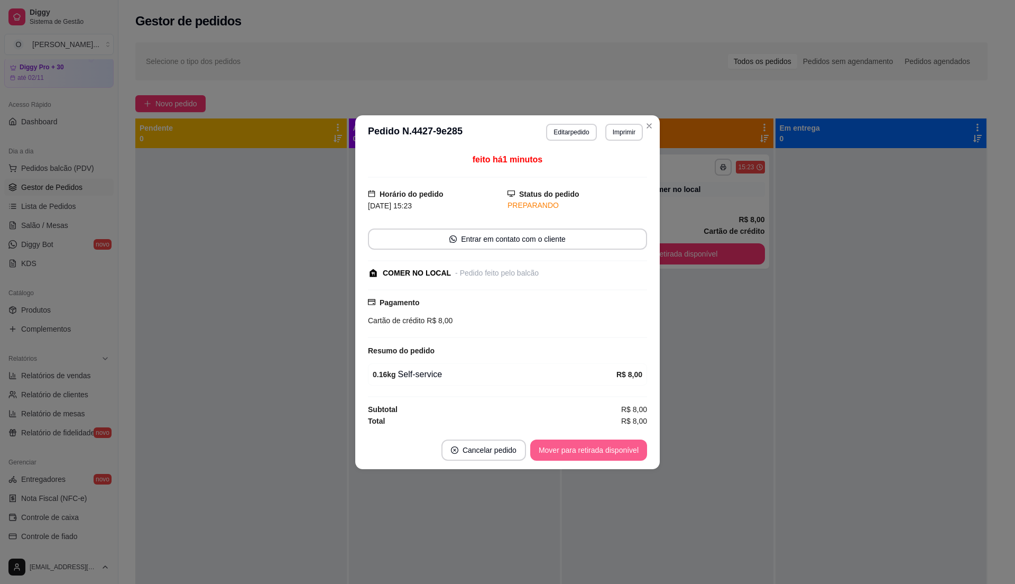
click at [586, 446] on button "Mover para retirada disponível" at bounding box center [588, 449] width 117 height 21
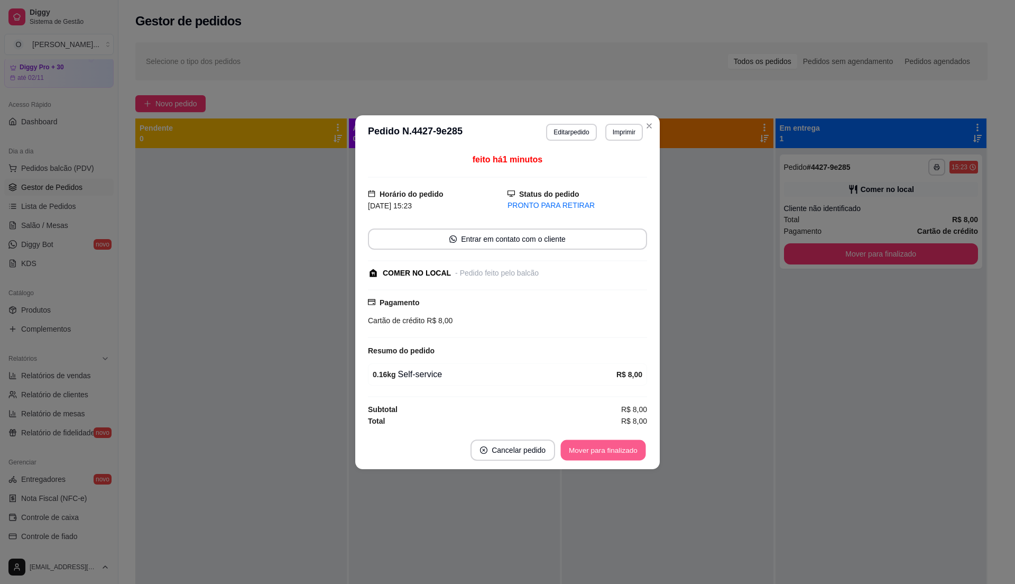
click at [586, 446] on button "Mover para finalizado" at bounding box center [603, 449] width 85 height 21
